Goal: Use online tool/utility: Utilize a website feature to perform a specific function

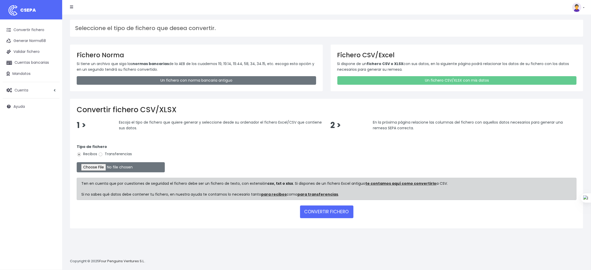
click at [126, 154] on label "Transferencias" at bounding box center [115, 153] width 34 height 5
click at [103, 154] on input "Transferencias" at bounding box center [100, 154] width 5 height 5
radio input "true"
click at [94, 169] on input "file" at bounding box center [121, 167] width 88 height 10
type input "C:\fakepath\SEPA PLANTILLA INTURISA.xlsx"
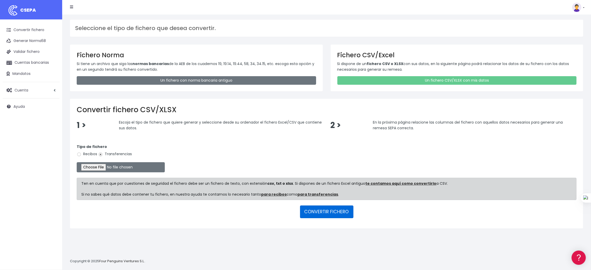
click at [327, 211] on button "CONVERTIR FICHERO" at bounding box center [326, 211] width 53 height 12
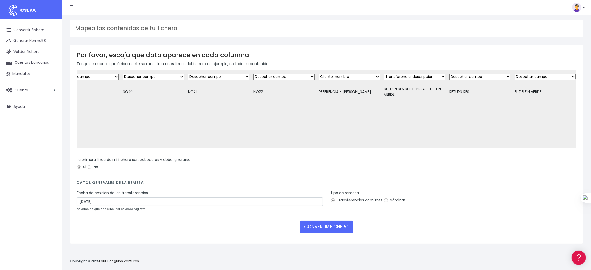
scroll to position [0, 1589]
click at [38, 27] on link "Convertir fichero" at bounding box center [31, 30] width 57 height 11
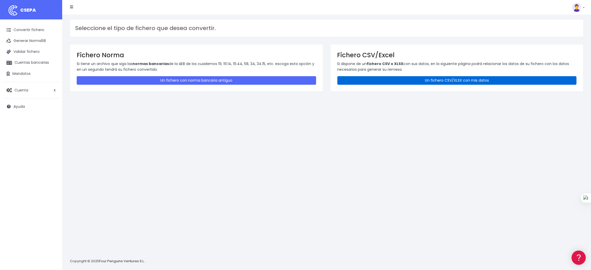
click at [467, 79] on link "Un fichero CSV/XLSX con mis datos" at bounding box center [456, 80] width 239 height 9
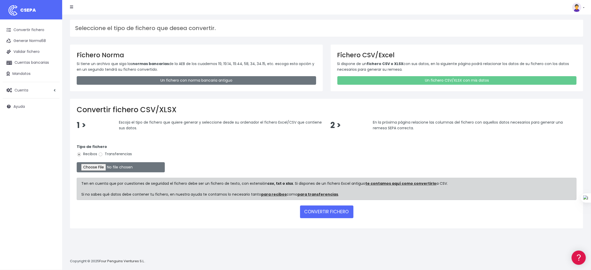
click at [116, 154] on label "Transferencias" at bounding box center [115, 153] width 34 height 5
click at [103, 154] on input "Transferencias" at bounding box center [100, 154] width 5 height 5
radio input "true"
click at [104, 167] on input "file" at bounding box center [121, 167] width 88 height 10
type input "C:\fakepath\SEPA PLANTILLA INTURISA.xlsx"
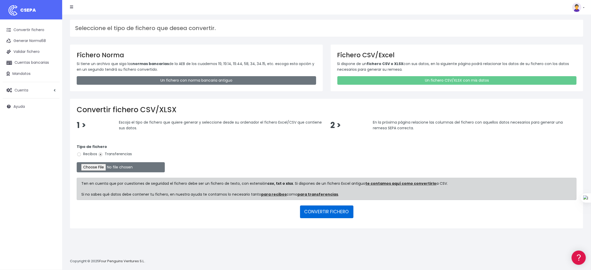
click at [324, 212] on button "CONVERTIR FICHERO" at bounding box center [326, 211] width 53 height 12
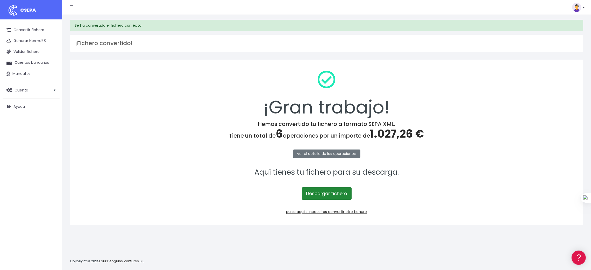
click at [321, 193] on link "Descargar fichero" at bounding box center [327, 193] width 50 height 12
click at [21, 29] on link "Convertir fichero" at bounding box center [31, 30] width 57 height 11
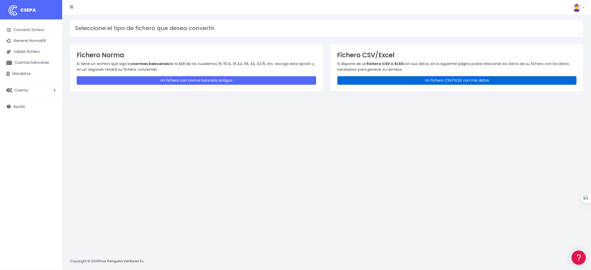
click at [474, 79] on link "Un fichero CSV/XLSX con mis datos" at bounding box center [456, 80] width 239 height 9
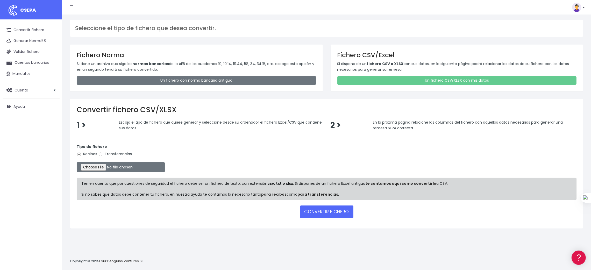
click at [120, 151] on label "Transferencias" at bounding box center [115, 153] width 34 height 5
click at [103, 152] on input "Transferencias" at bounding box center [100, 154] width 5 height 5
radio input "true"
click at [92, 168] on input "file" at bounding box center [121, 167] width 88 height 10
type input "C:\fakepath\SEPA PLANTILLA MEYBRU.xlsx"
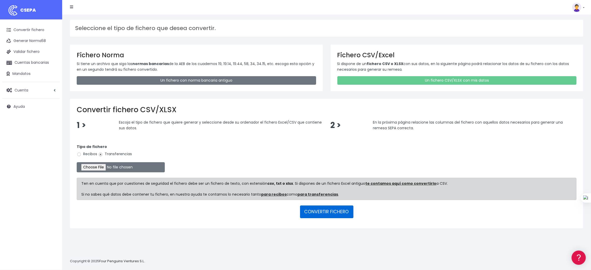
click at [327, 214] on button "CONVERTIR FICHERO" at bounding box center [326, 211] width 53 height 12
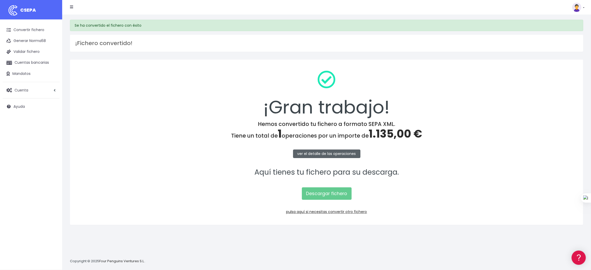
click at [332, 152] on link "ver el detalle de las operaciones" at bounding box center [326, 153] width 67 height 9
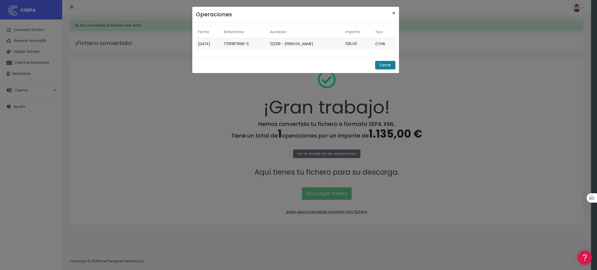
click at [379, 66] on button "Cerrar" at bounding box center [385, 65] width 20 height 9
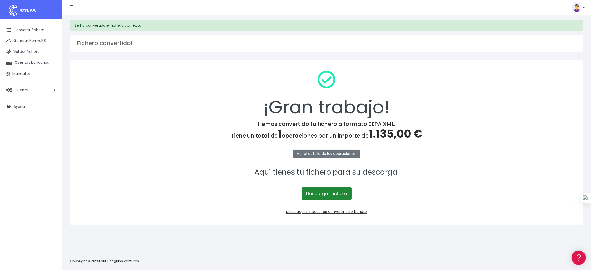
click at [319, 193] on link "Descargar fichero" at bounding box center [327, 193] width 50 height 12
